Goal: Information Seeking & Learning: Understand process/instructions

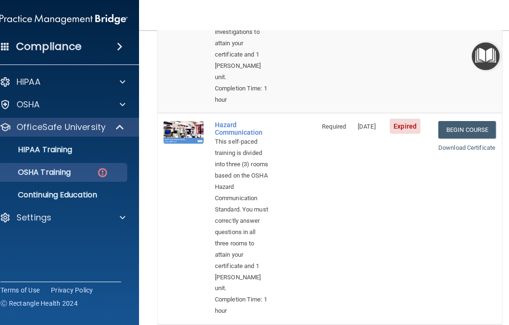
scroll to position [264, 0]
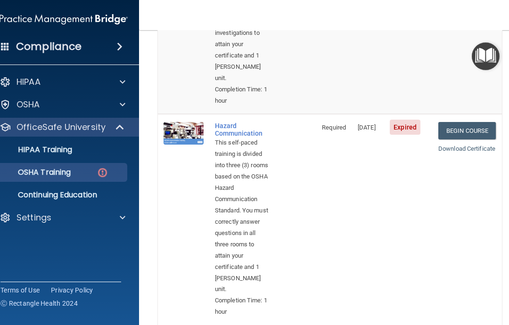
click at [479, 122] on link "Begin Course" at bounding box center [467, 130] width 58 height 17
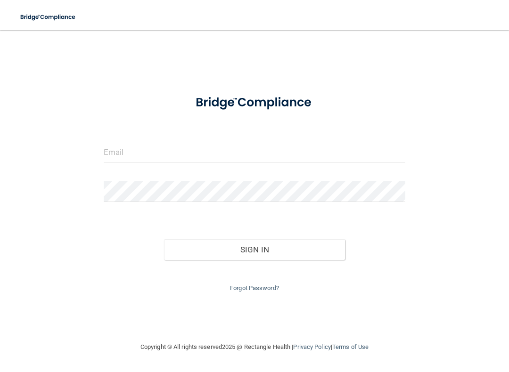
click at [157, 147] on input "email" at bounding box center [255, 151] width 302 height 21
click at [124, 148] on input "email" at bounding box center [255, 151] width 302 height 21
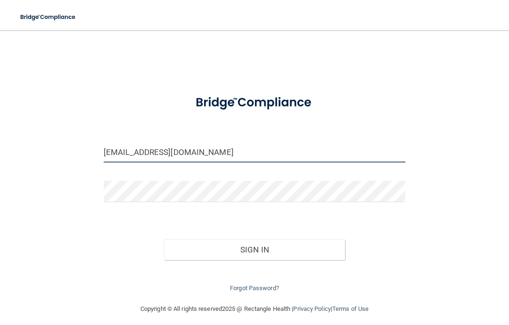
type input "[EMAIL_ADDRESS][DOMAIN_NAME]"
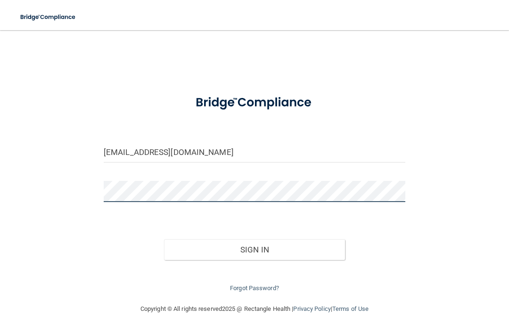
click at [255, 247] on button "Sign In" at bounding box center [254, 249] width 181 height 21
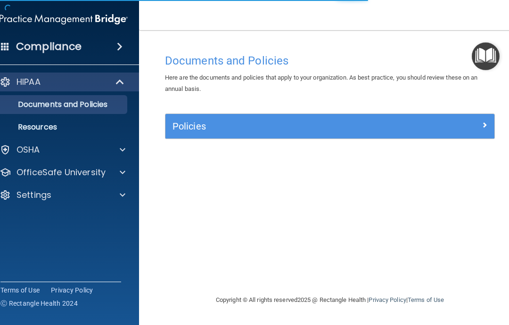
click at [58, 169] on p "OfficeSafe University" at bounding box center [60, 172] width 89 height 11
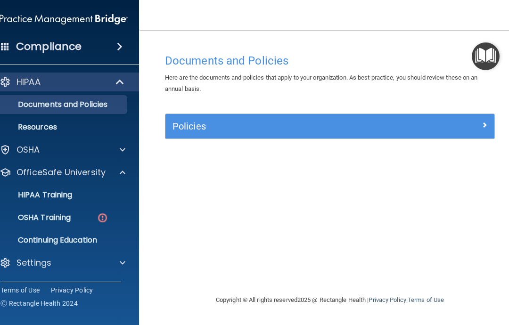
click at [34, 216] on p "OSHA Training" at bounding box center [32, 217] width 76 height 9
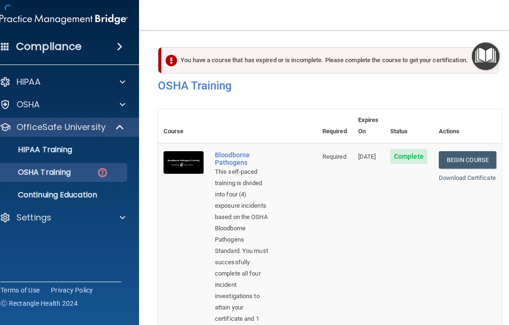
click at [30, 174] on p "OSHA Training" at bounding box center [32, 172] width 76 height 9
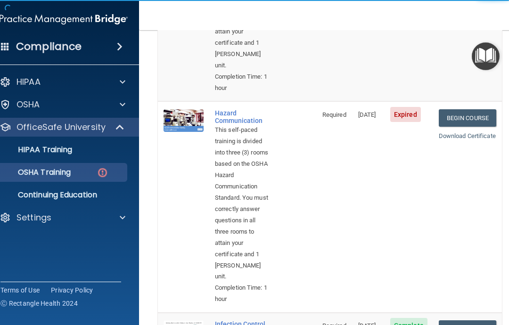
scroll to position [278, 0]
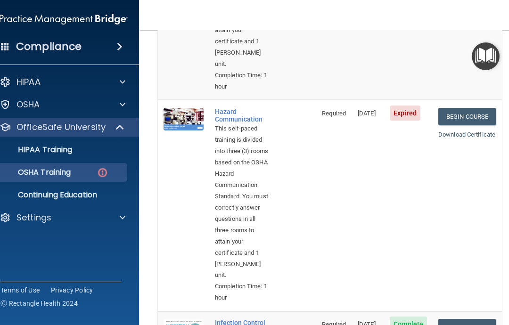
click at [450, 115] on link "Begin Course" at bounding box center [467, 116] width 58 height 17
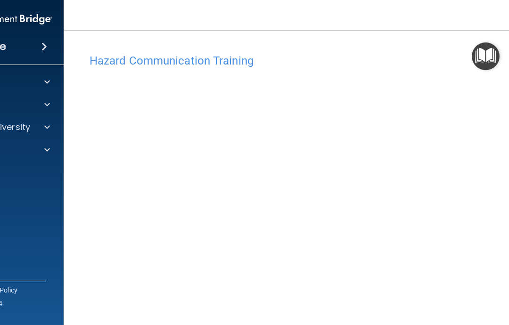
click at [44, 43] on span at bounding box center [44, 46] width 6 height 11
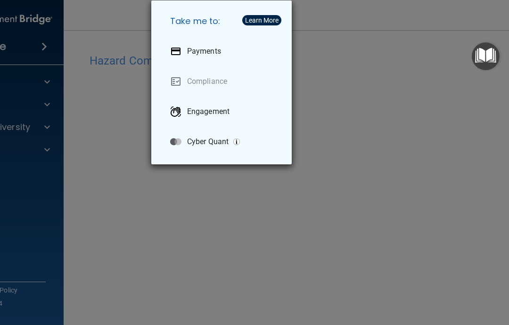
click at [45, 47] on div "Take me to: Payments Compliance Engagement Cyber Quant" at bounding box center [254, 162] width 509 height 325
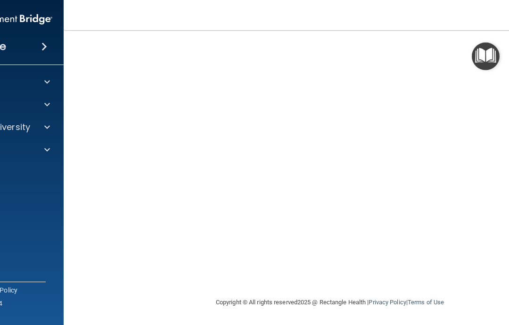
scroll to position [99, 0]
